Goal: Navigation & Orientation: Find specific page/section

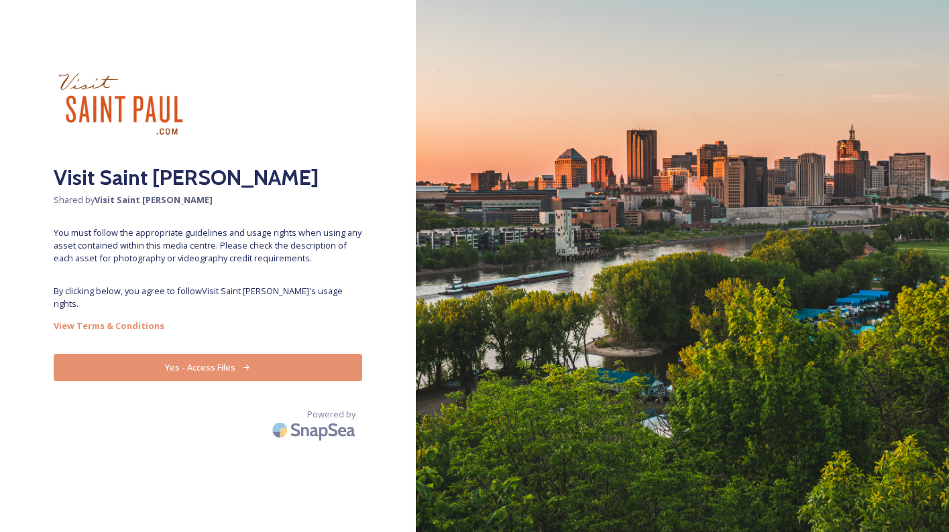
click at [211, 467] on div "Visit Saint [PERSON_NAME] Shared by Visit Saint [PERSON_NAME] You must follow t…" at bounding box center [208, 266] width 416 height 425
click at [209, 359] on button "Yes - Access Files" at bounding box center [208, 367] width 308 height 27
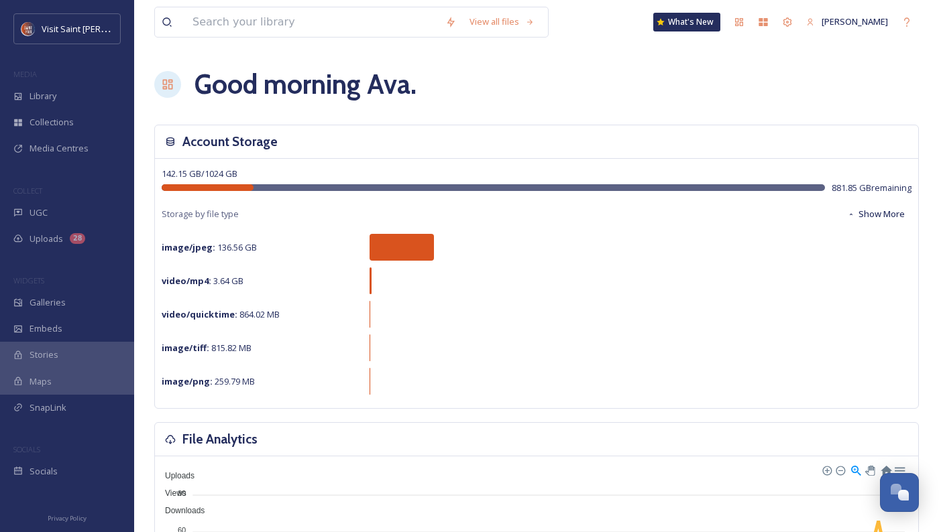
click at [56, 414] on div "SnapLink" at bounding box center [67, 408] width 134 height 26
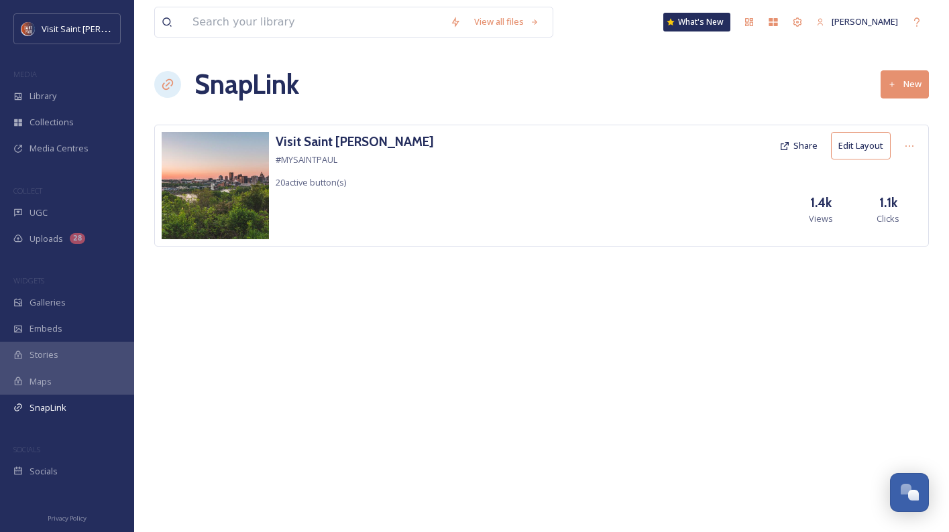
click at [65, 97] on div "Library" at bounding box center [67, 96] width 134 height 26
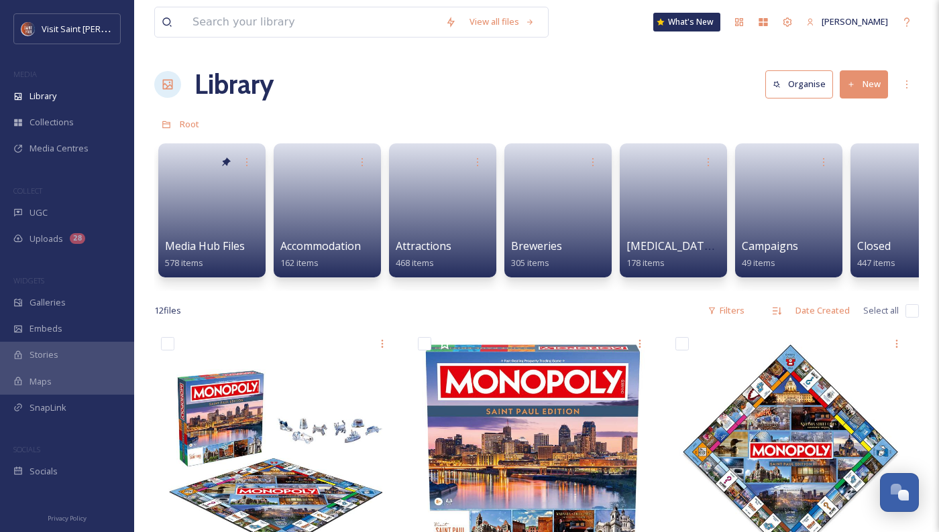
click at [38, 146] on span "Media Centres" at bounding box center [59, 148] width 59 height 13
